Goal: Information Seeking & Learning: Learn about a topic

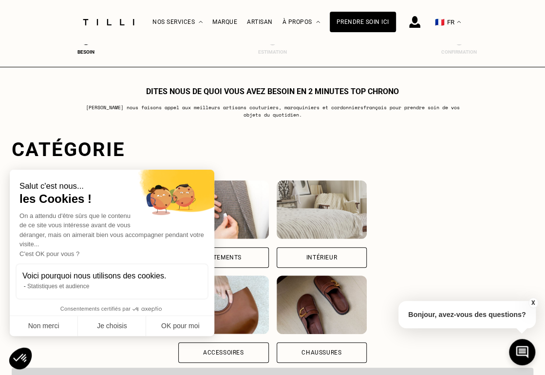
click at [223, 249] on div "Vêtements" at bounding box center [223, 257] width 90 height 20
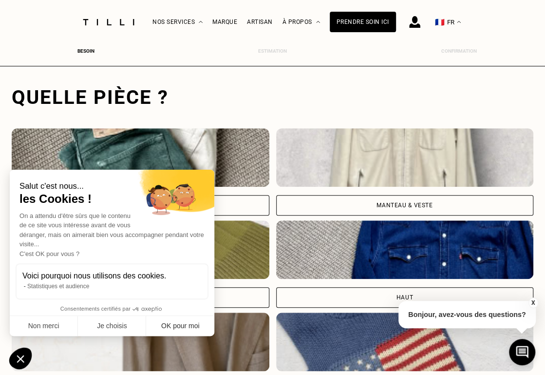
scroll to position [298, 4]
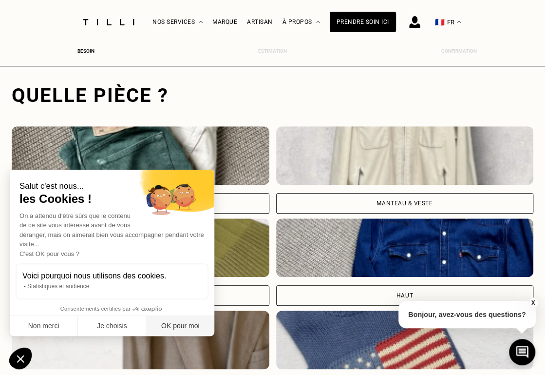
click at [181, 319] on button "OK pour moi" at bounding box center [180, 326] width 68 height 20
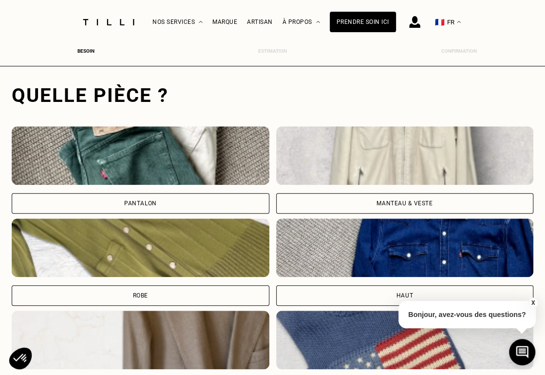
click at [137, 201] on div "Pantalon" at bounding box center [140, 203] width 33 height 6
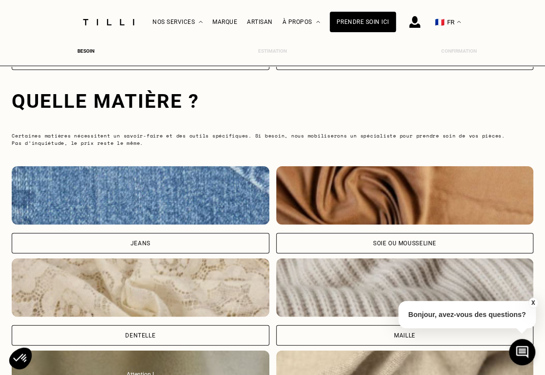
scroll to position [906, 4]
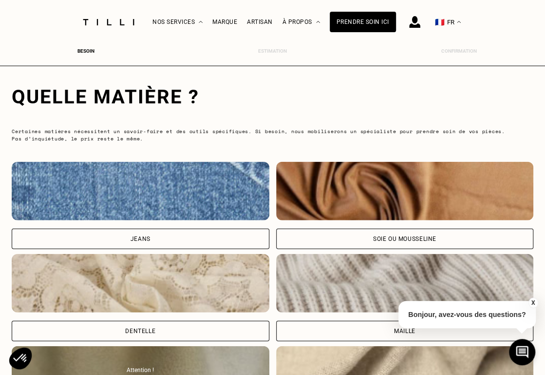
click at [129, 217] on img at bounding box center [141, 191] width 258 height 58
select select "FR"
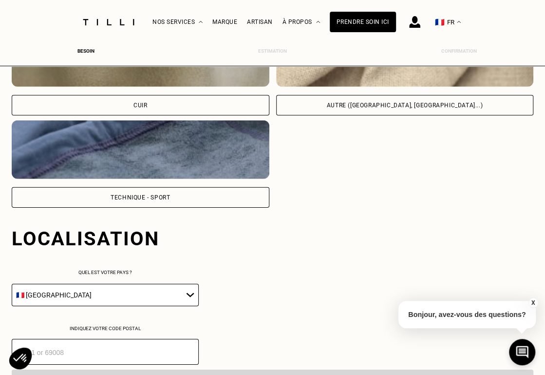
scroll to position [1170, 4]
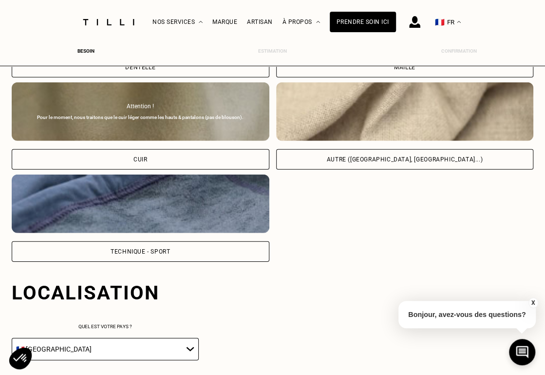
click at [134, 212] on img at bounding box center [141, 203] width 258 height 58
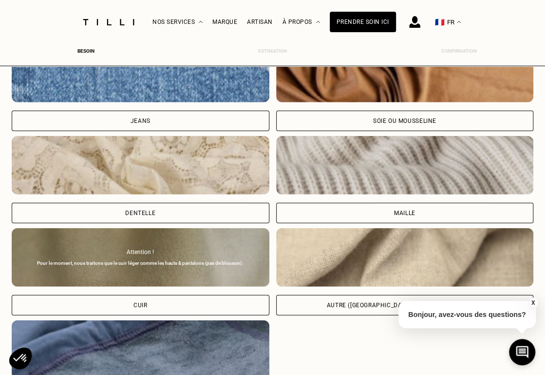
scroll to position [1024, 4]
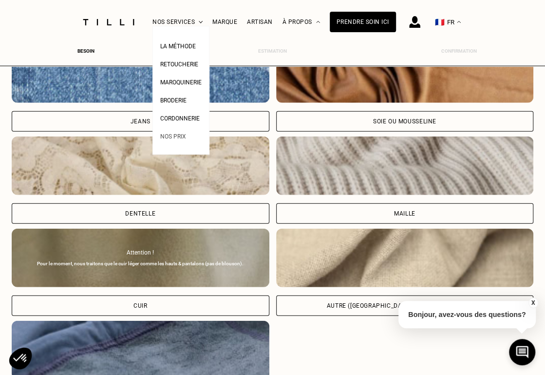
click at [180, 136] on span "Nos prix" at bounding box center [173, 136] width 26 height 7
select select "FR"
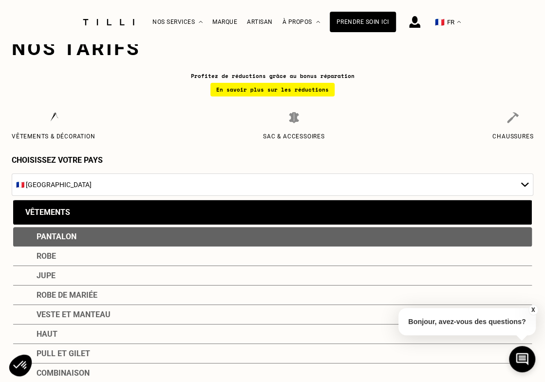
click at [75, 240] on div "Pantalon" at bounding box center [272, 236] width 519 height 19
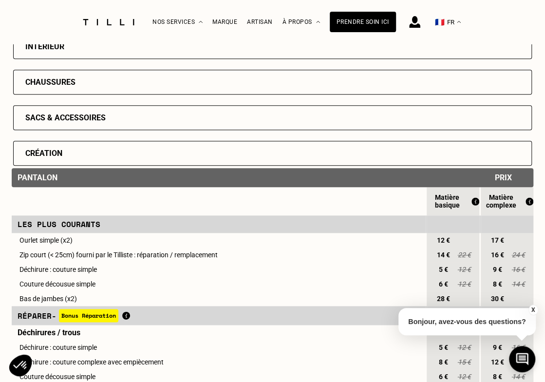
scroll to position [341, 0]
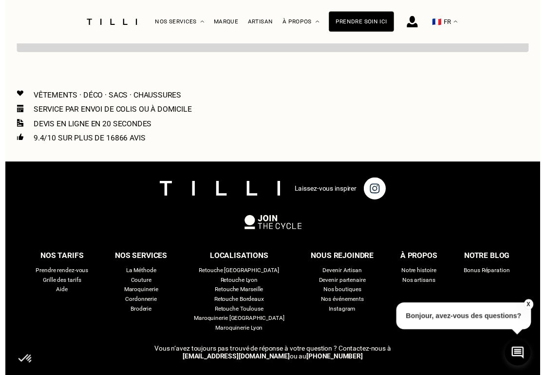
scroll to position [445, 0]
